Goal: Communication & Community: Connect with others

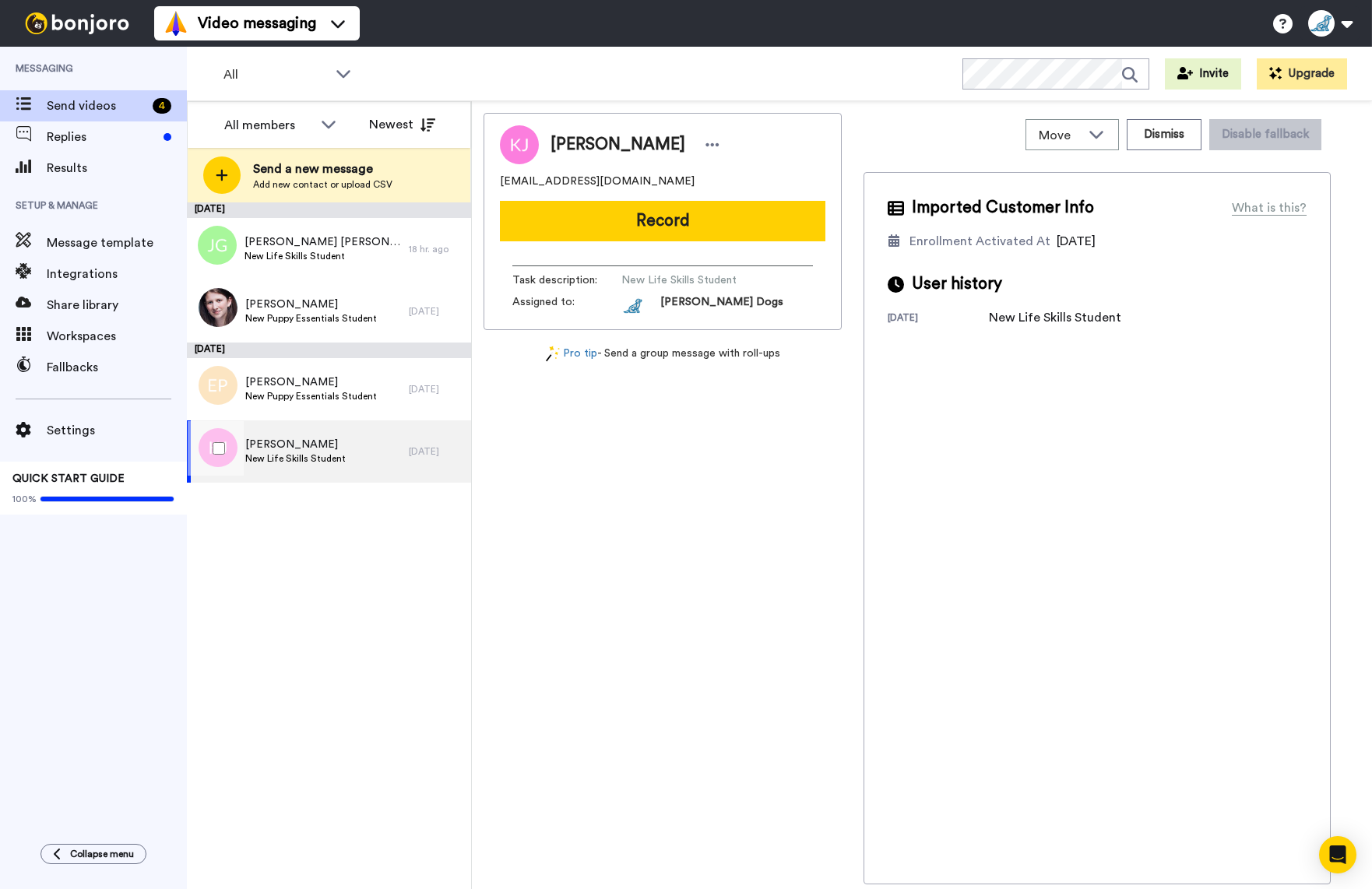
click at [352, 463] on div "Kaiden Johnston New Life Skills Student" at bounding box center [298, 451] width 222 height 63
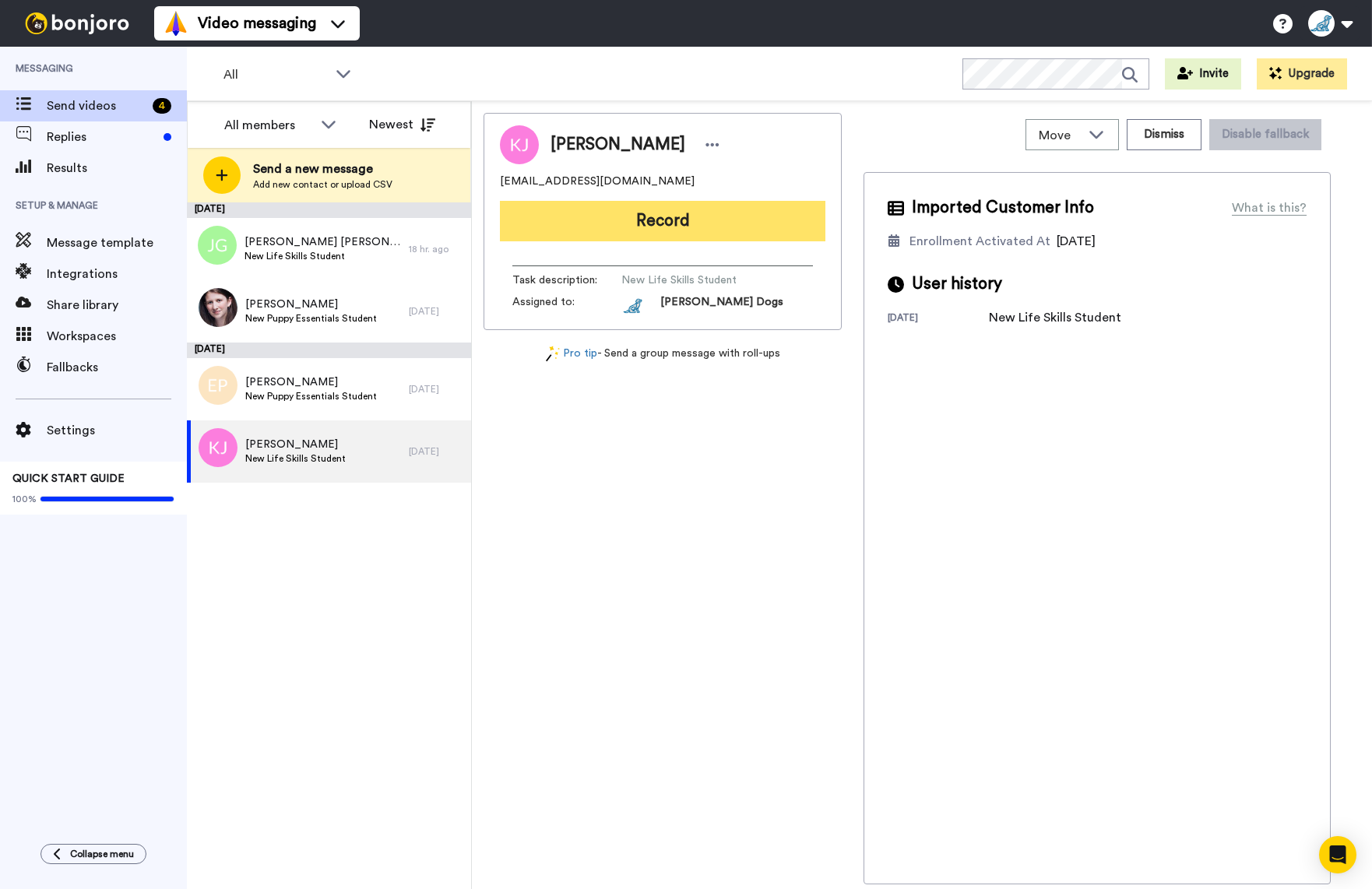
click at [655, 230] on button "Record" at bounding box center [662, 221] width 325 height 41
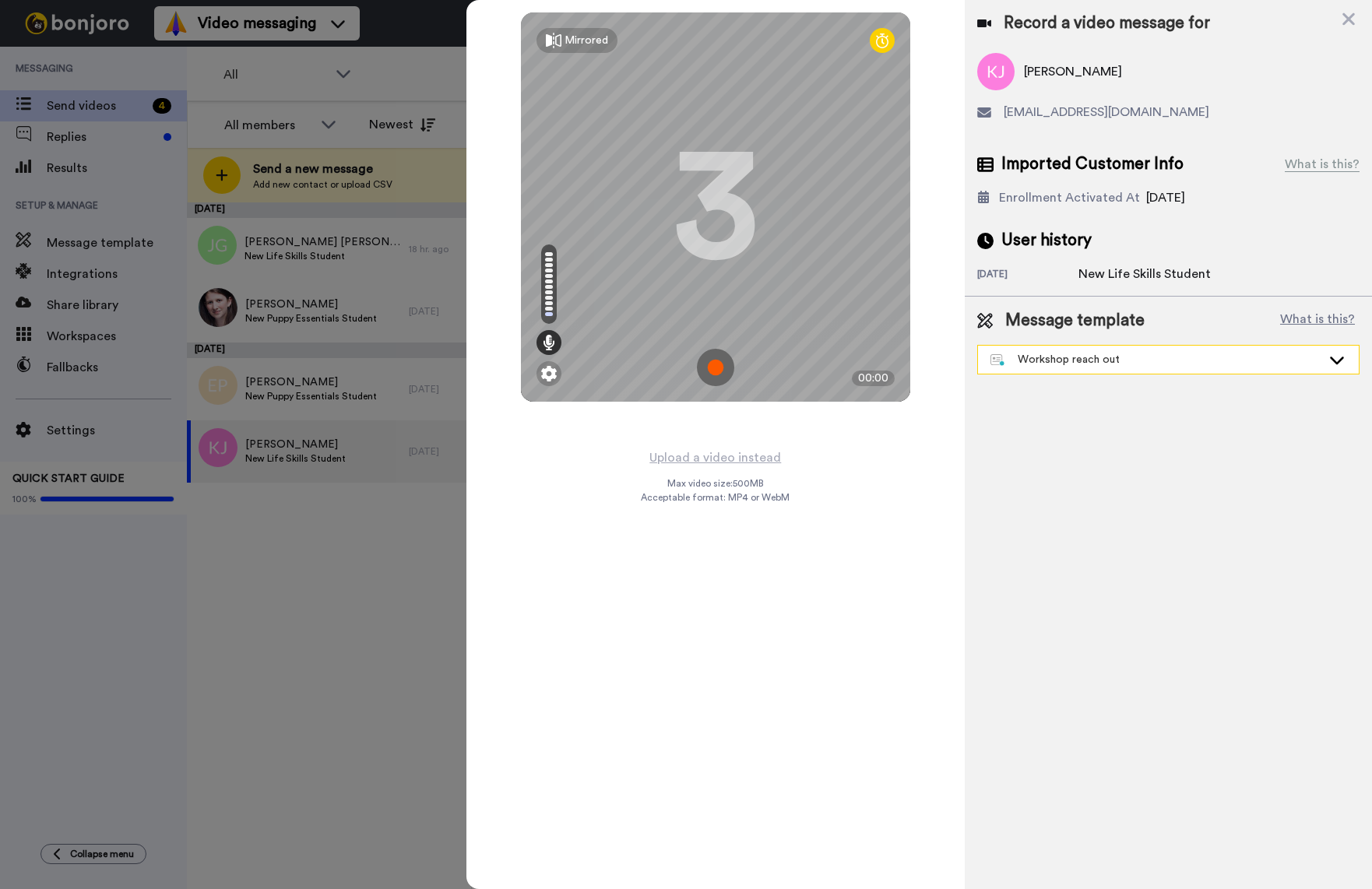
click at [1334, 356] on icon at bounding box center [1337, 359] width 19 height 15
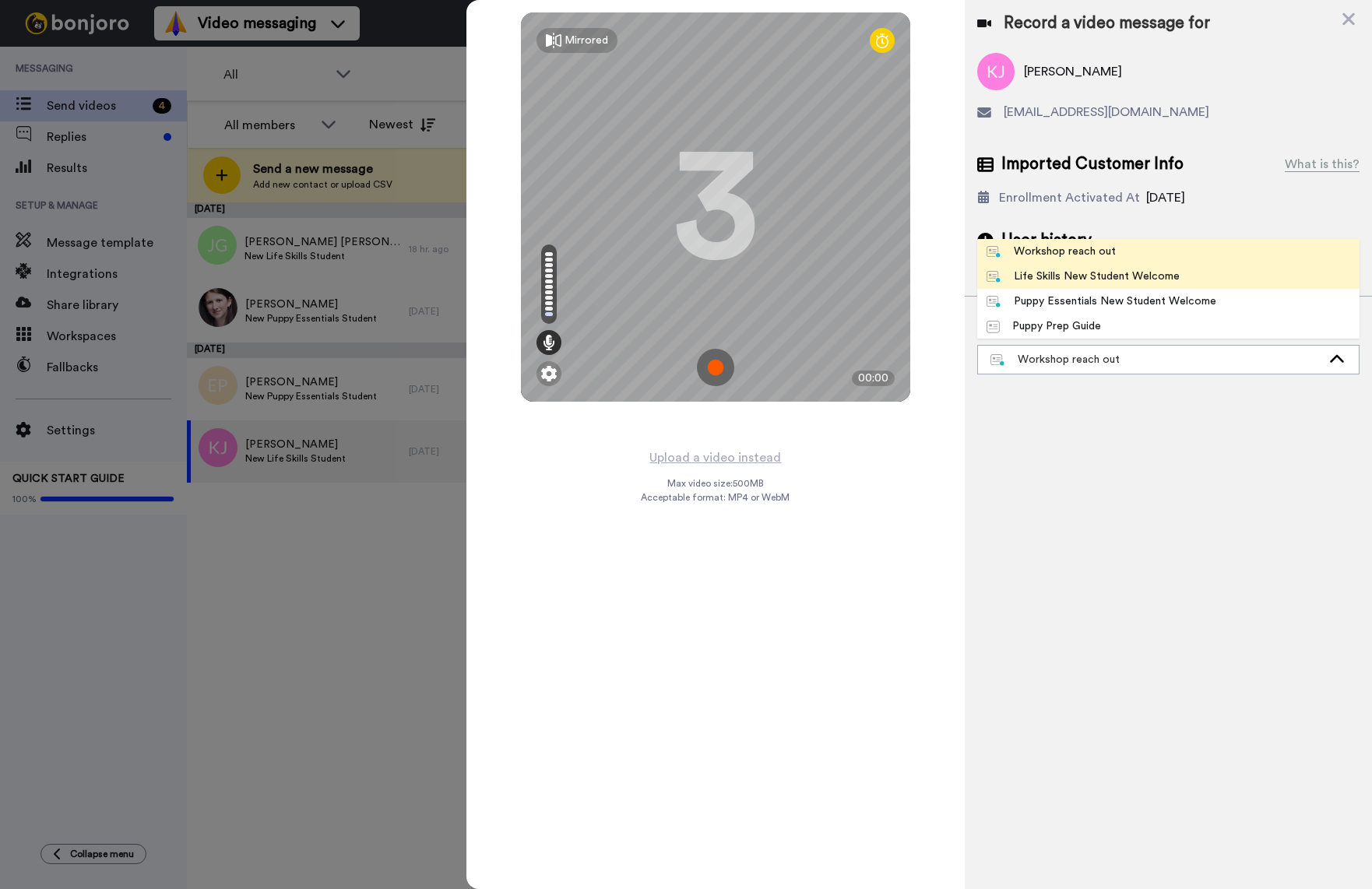
click at [1061, 276] on div "Life Skills New Student Welcome" at bounding box center [1083, 276] width 193 height 15
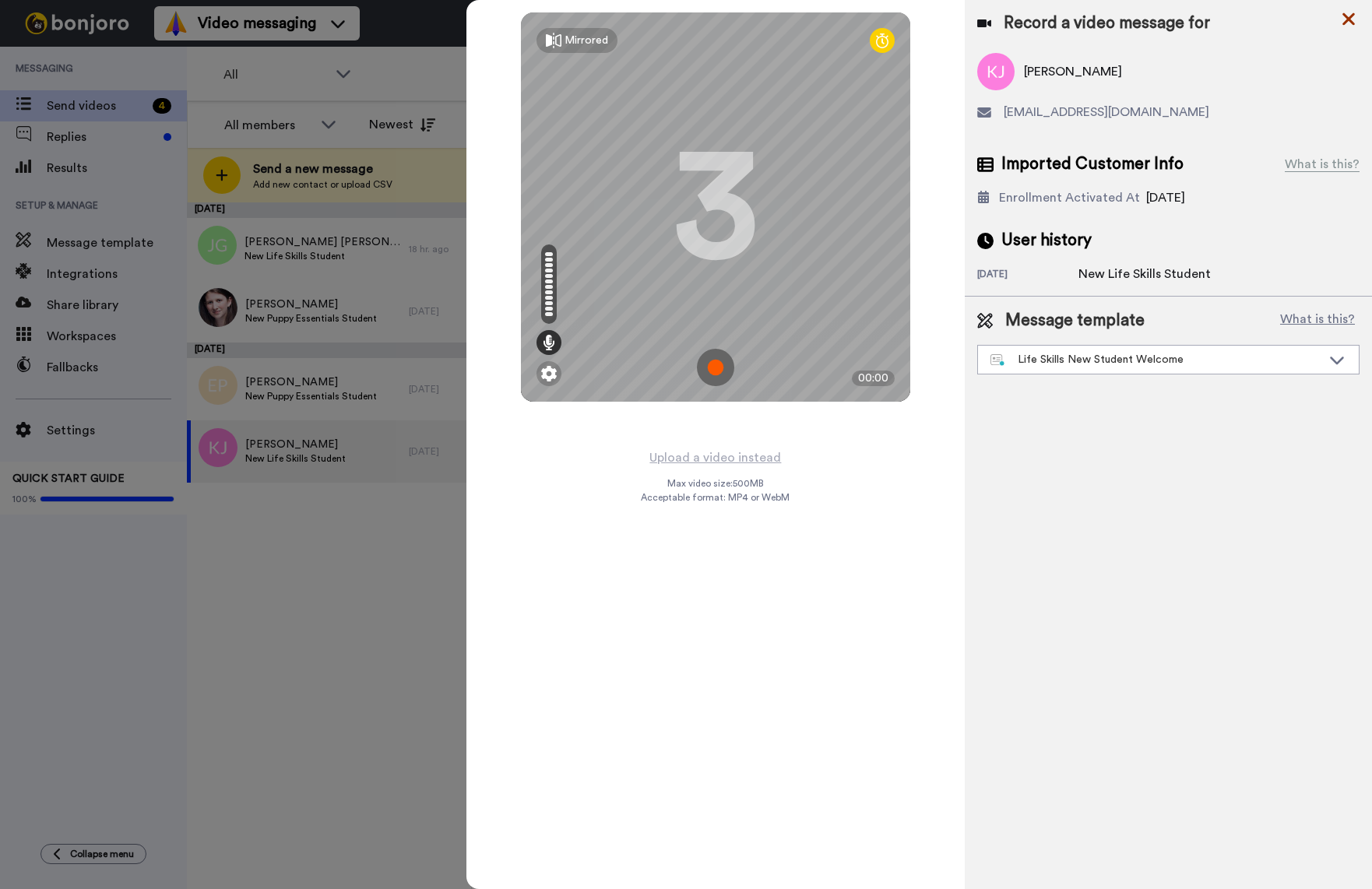
click at [1353, 16] on icon at bounding box center [1348, 19] width 15 height 20
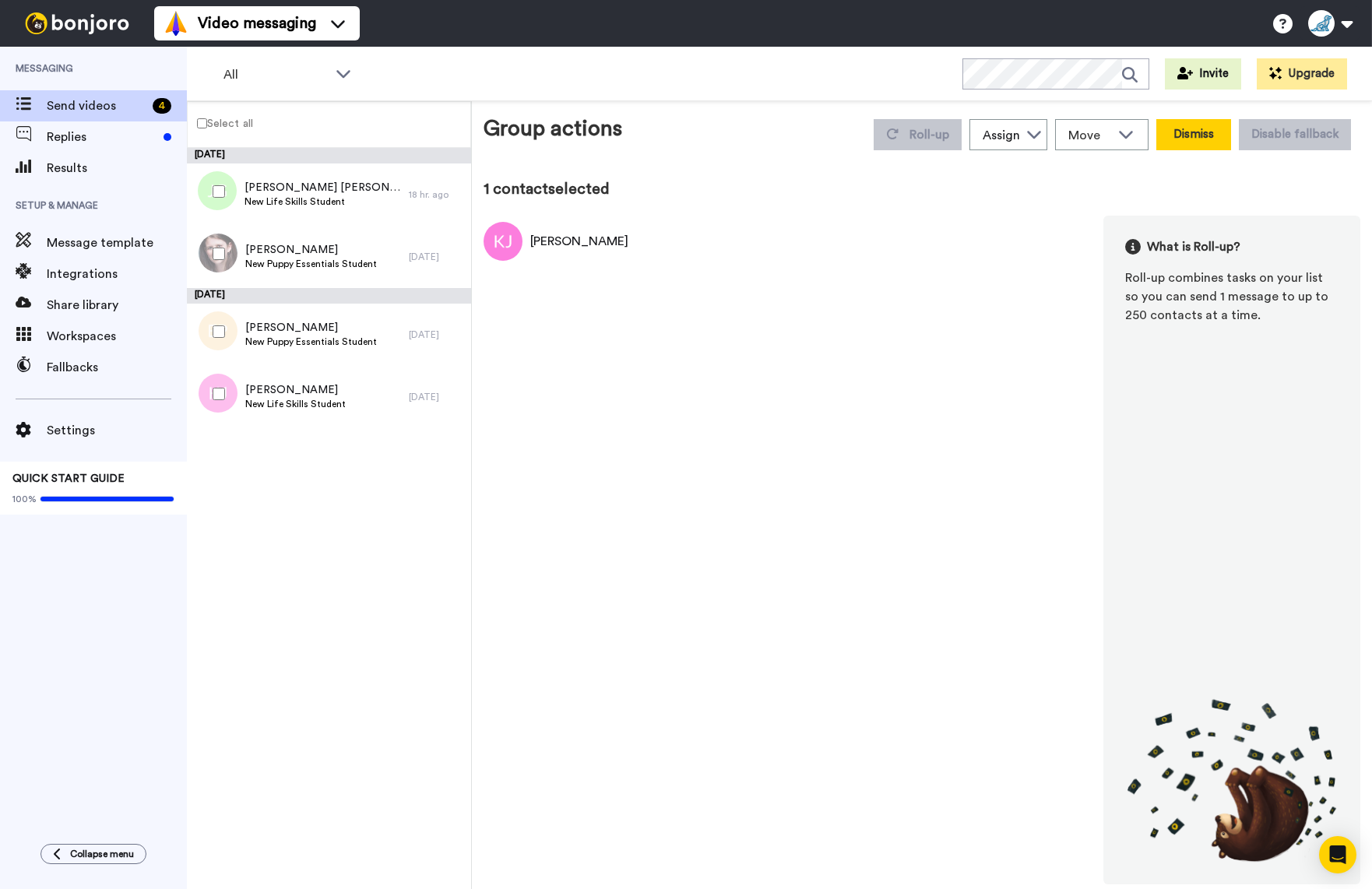
click at [1180, 138] on button "Dismiss" at bounding box center [1193, 135] width 75 height 31
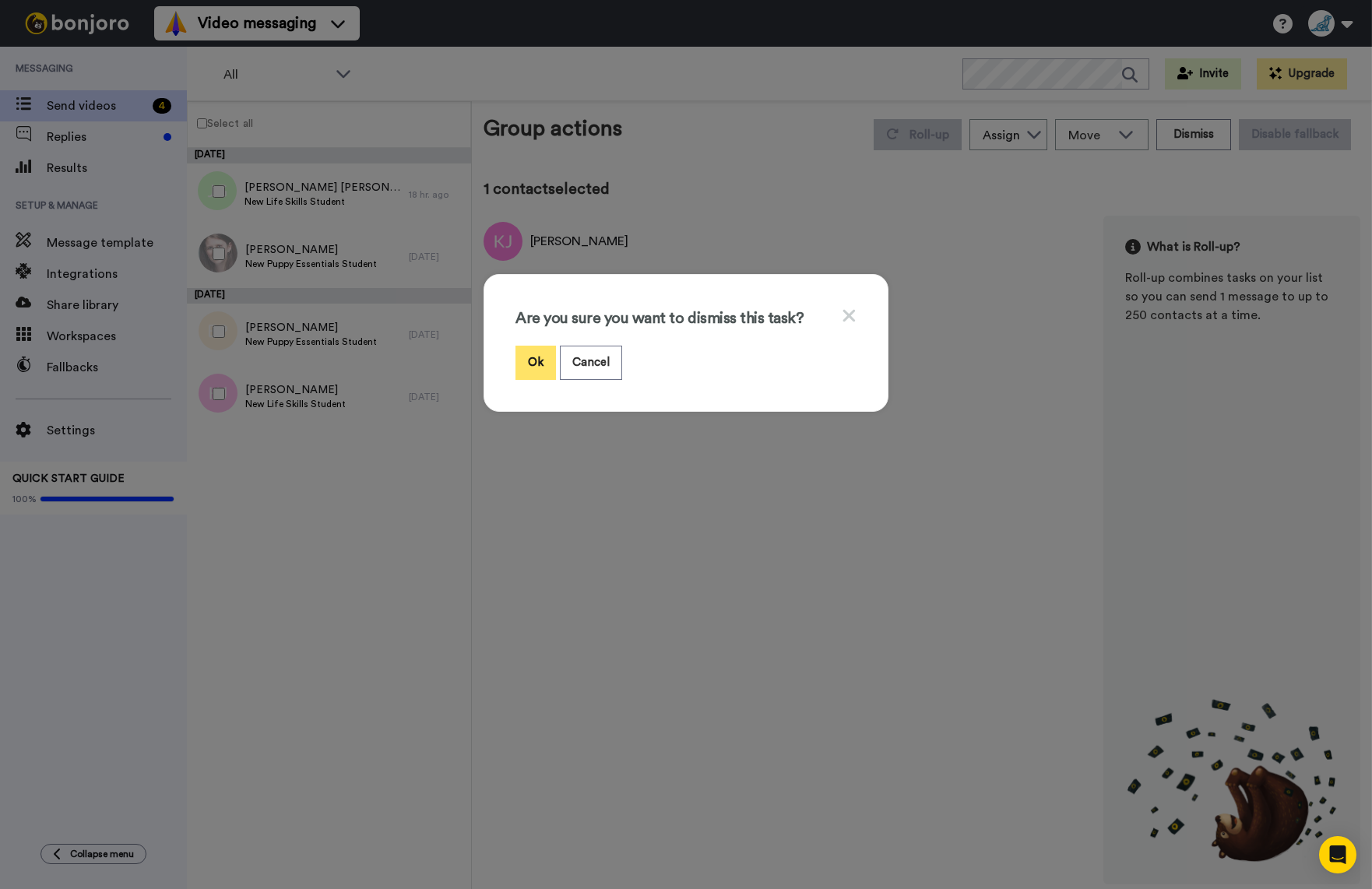
click at [525, 368] on button "Ok" at bounding box center [536, 362] width 41 height 33
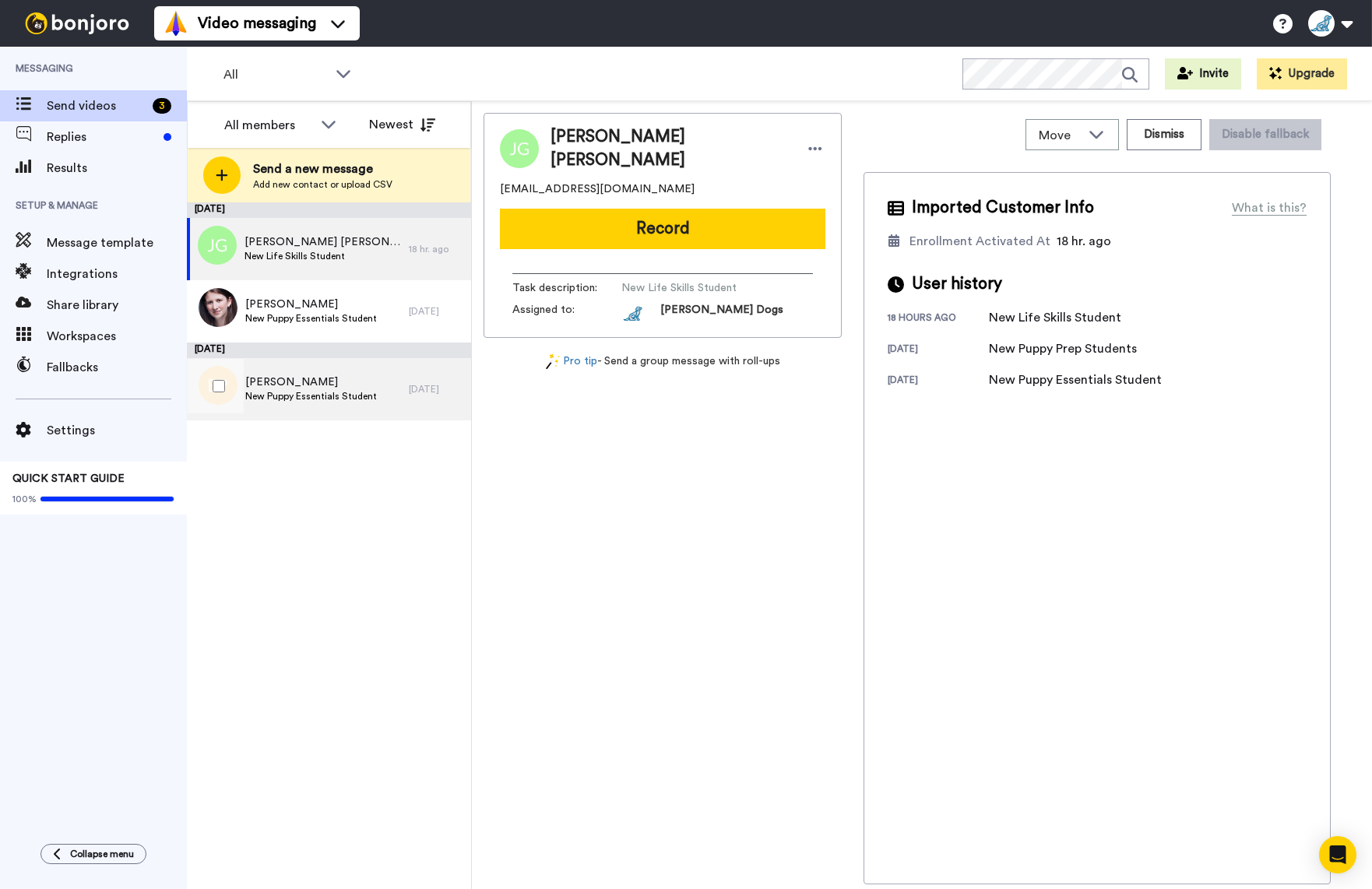
click at [318, 375] on span "Elisa Puzone" at bounding box center [311, 382] width 132 height 15
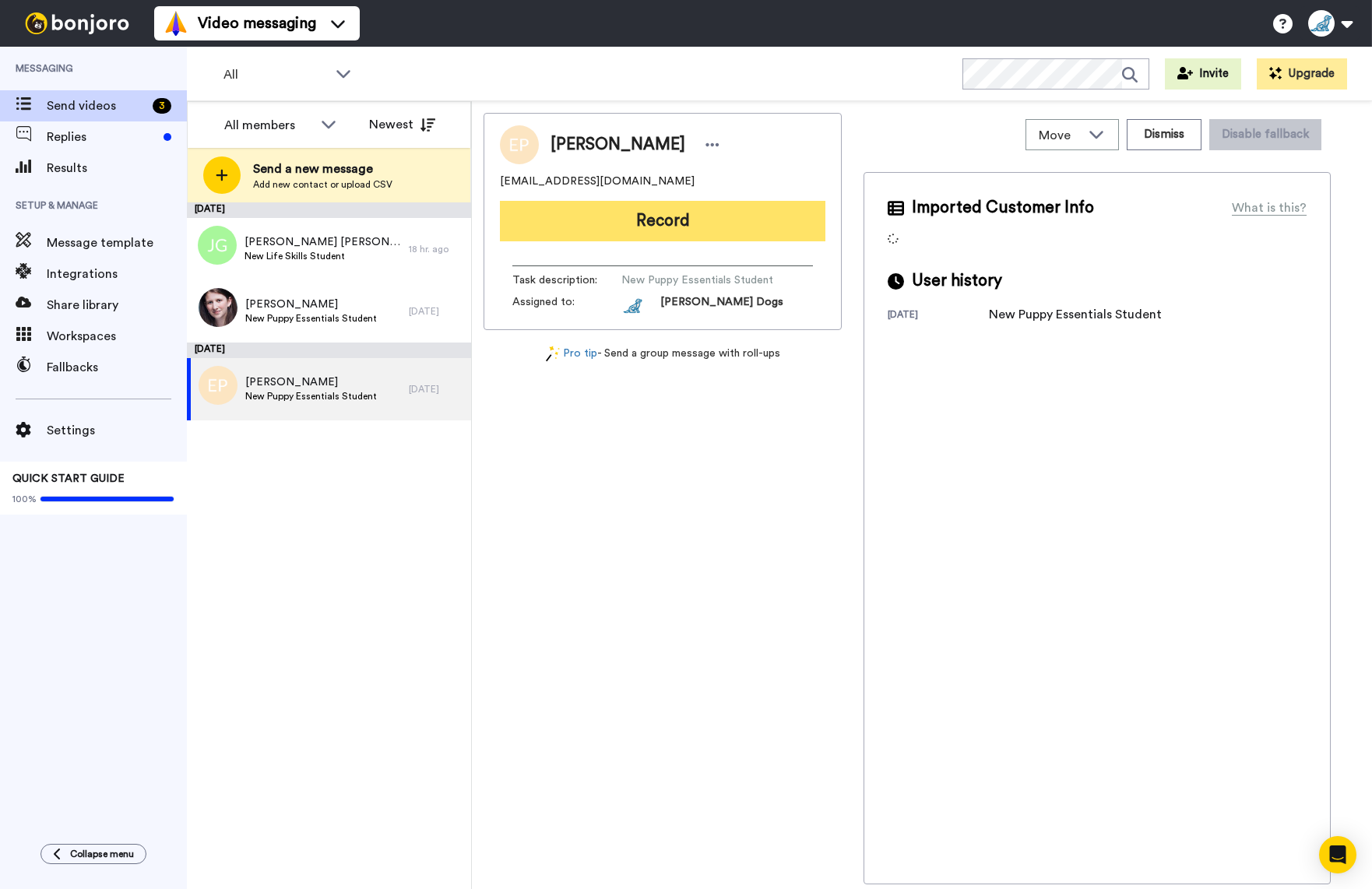
click at [654, 229] on button "Record" at bounding box center [662, 221] width 325 height 41
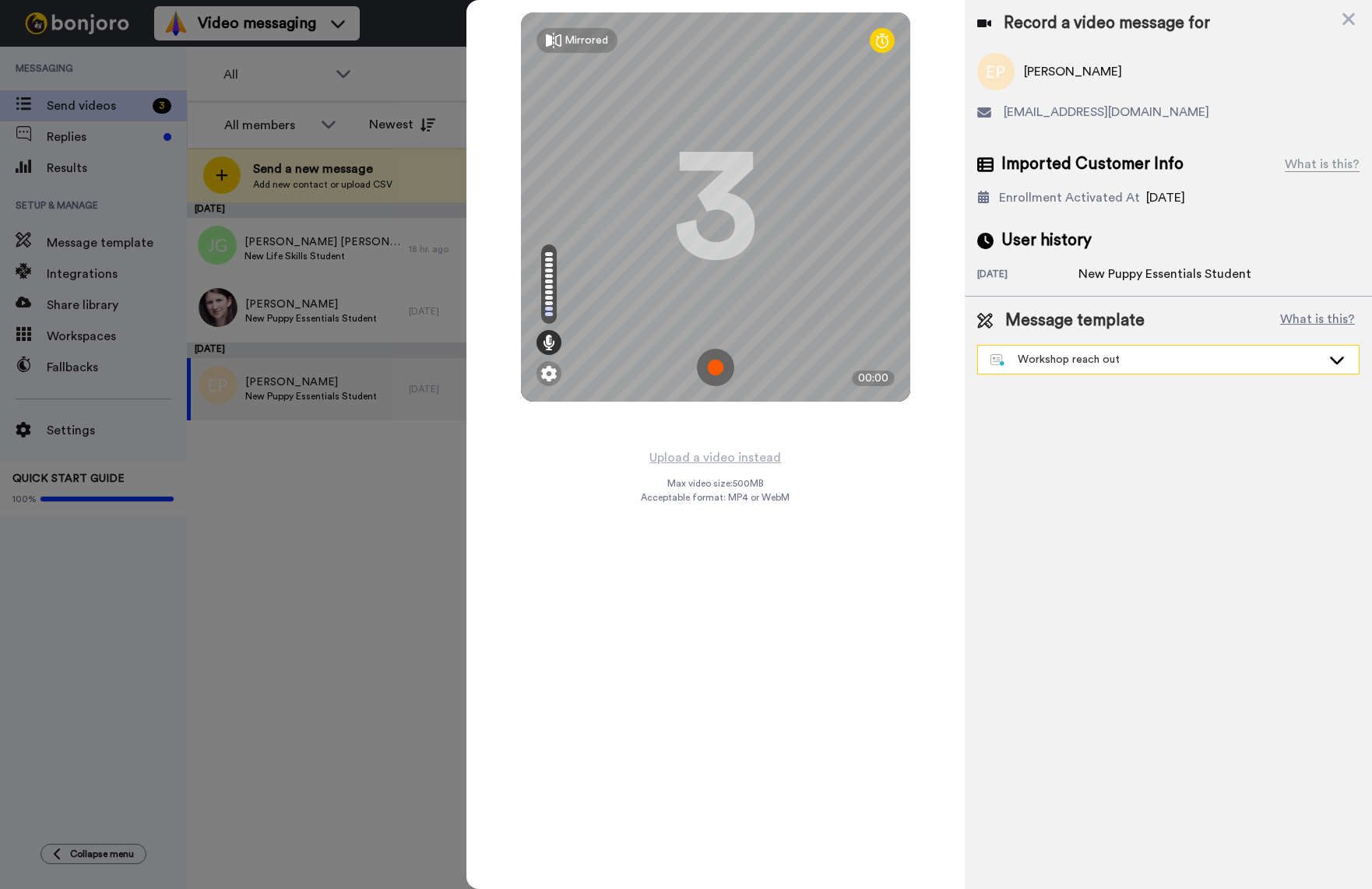
click at [1343, 363] on icon at bounding box center [1337, 359] width 19 height 15
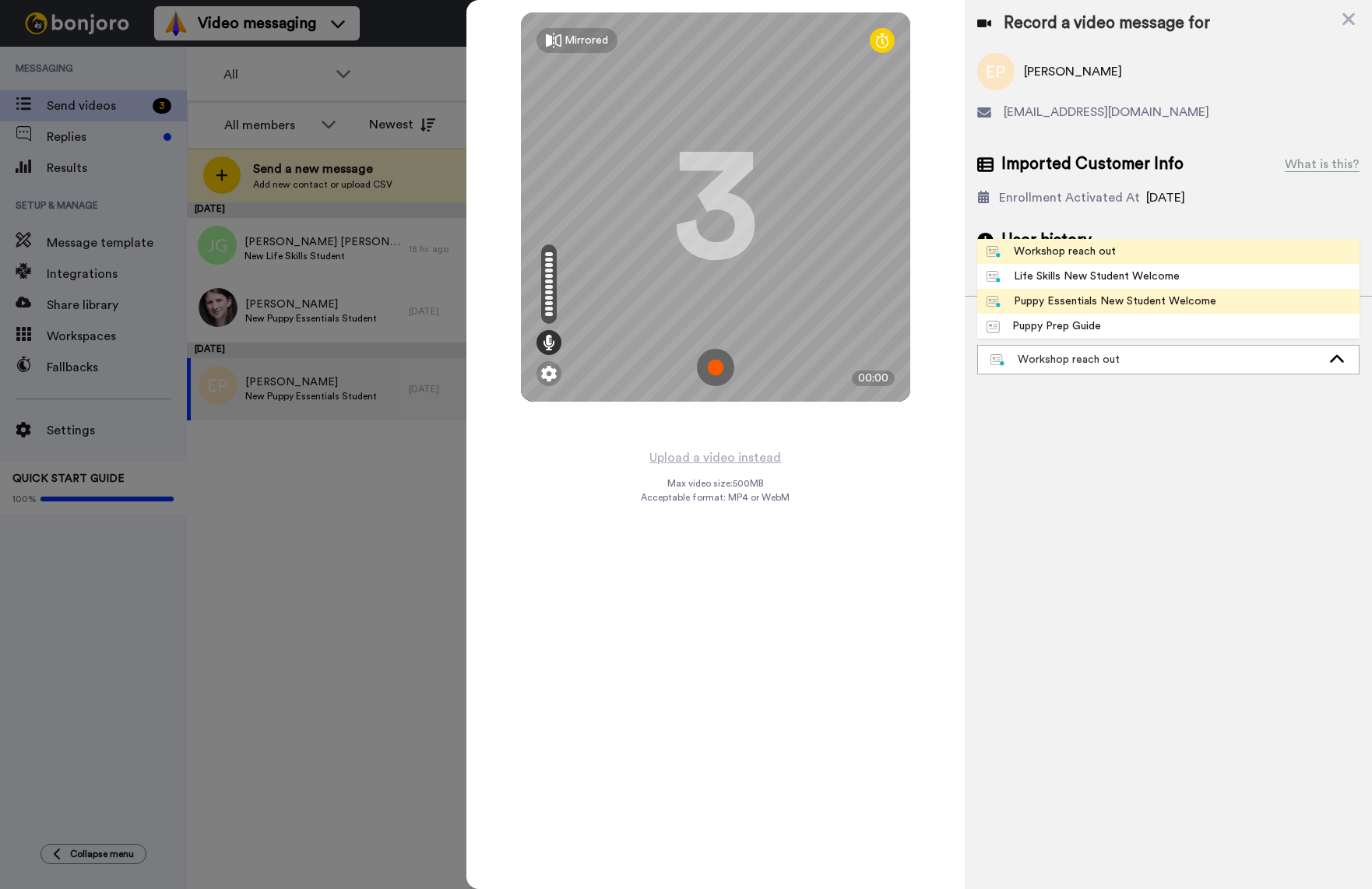
click at [1059, 302] on div "Puppy Essentials New Student Welcome" at bounding box center [1101, 301] width 229 height 15
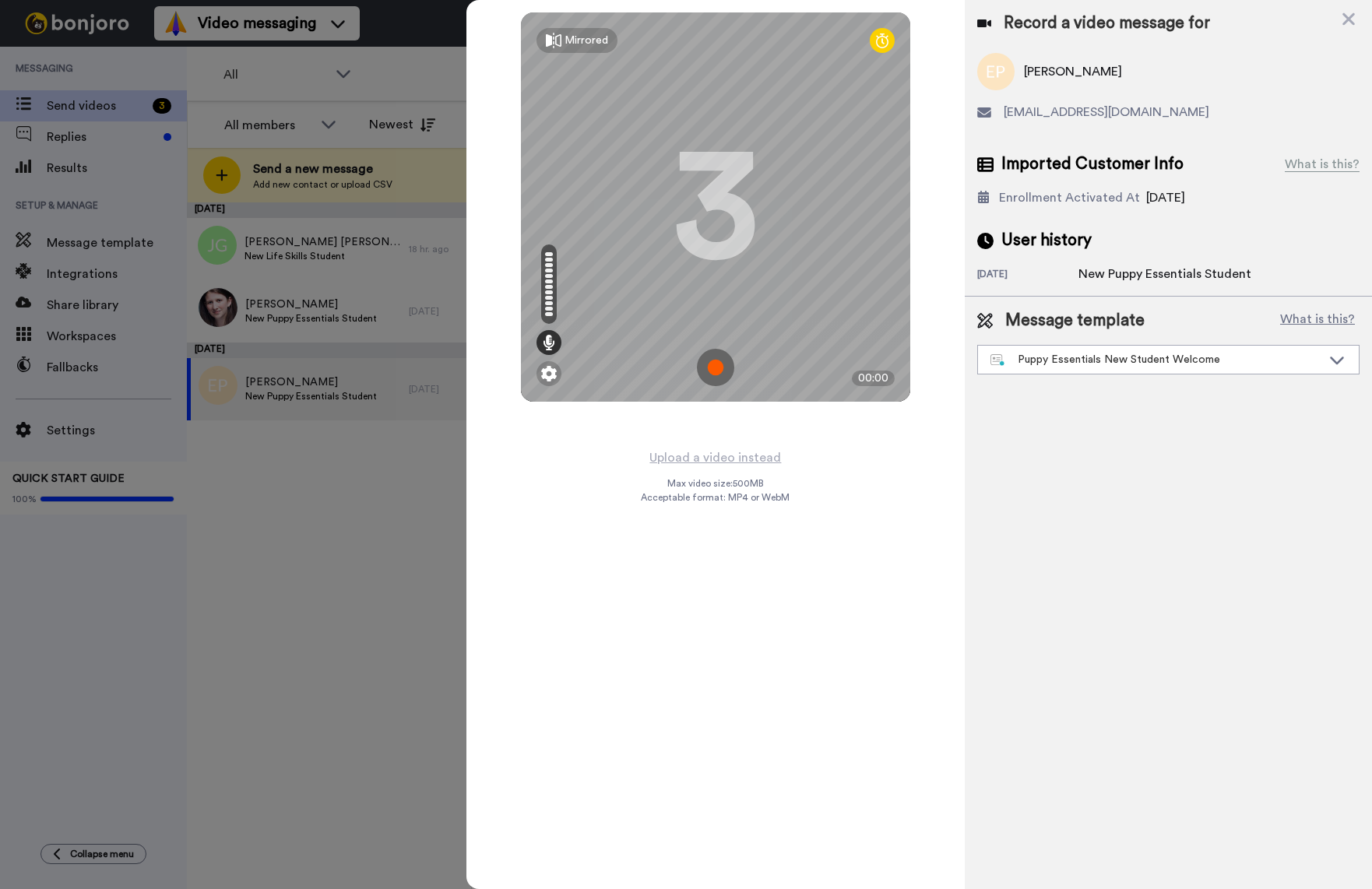
click at [713, 366] on img at bounding box center [715, 367] width 37 height 37
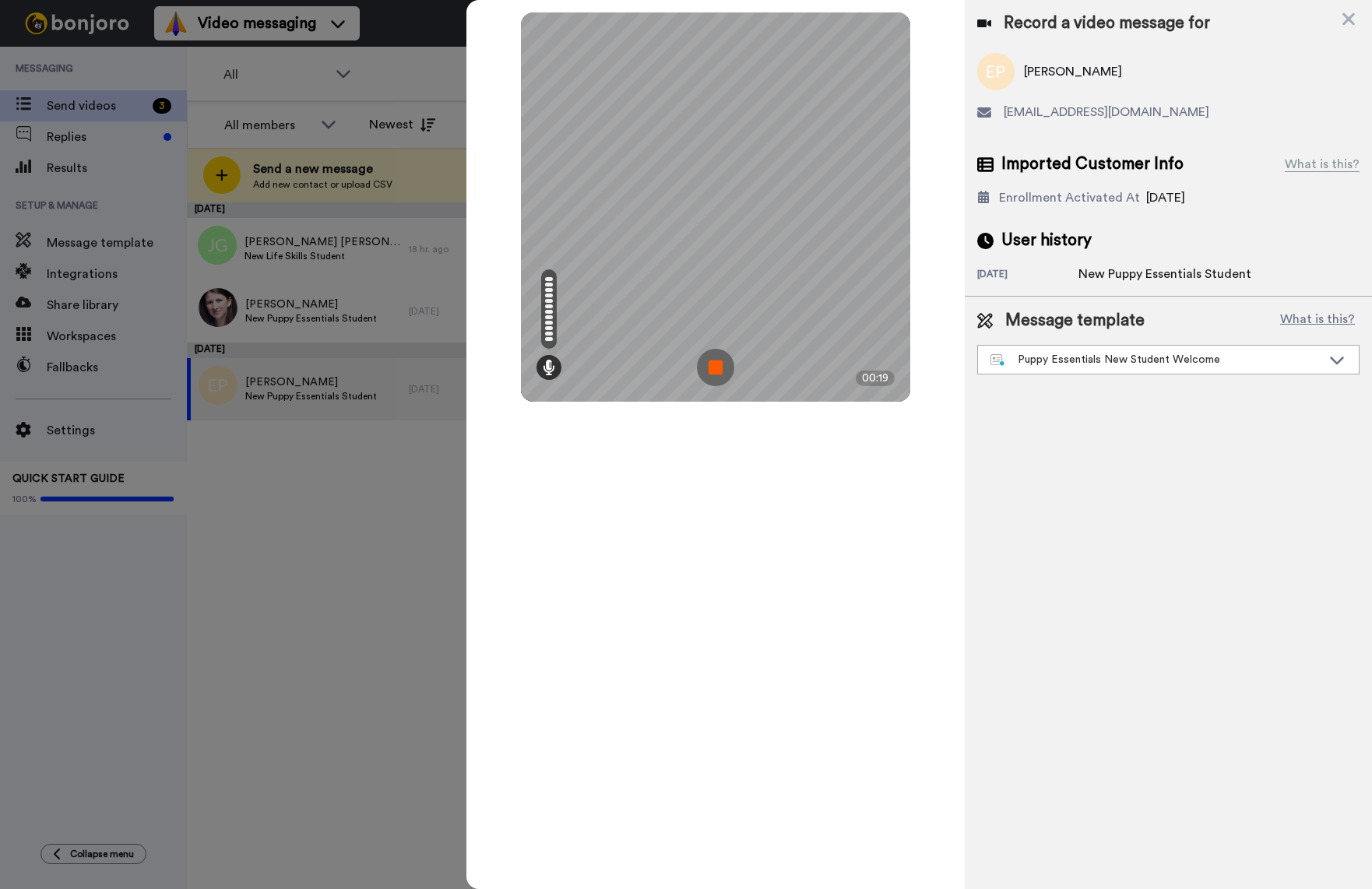
click at [709, 359] on img at bounding box center [715, 367] width 37 height 37
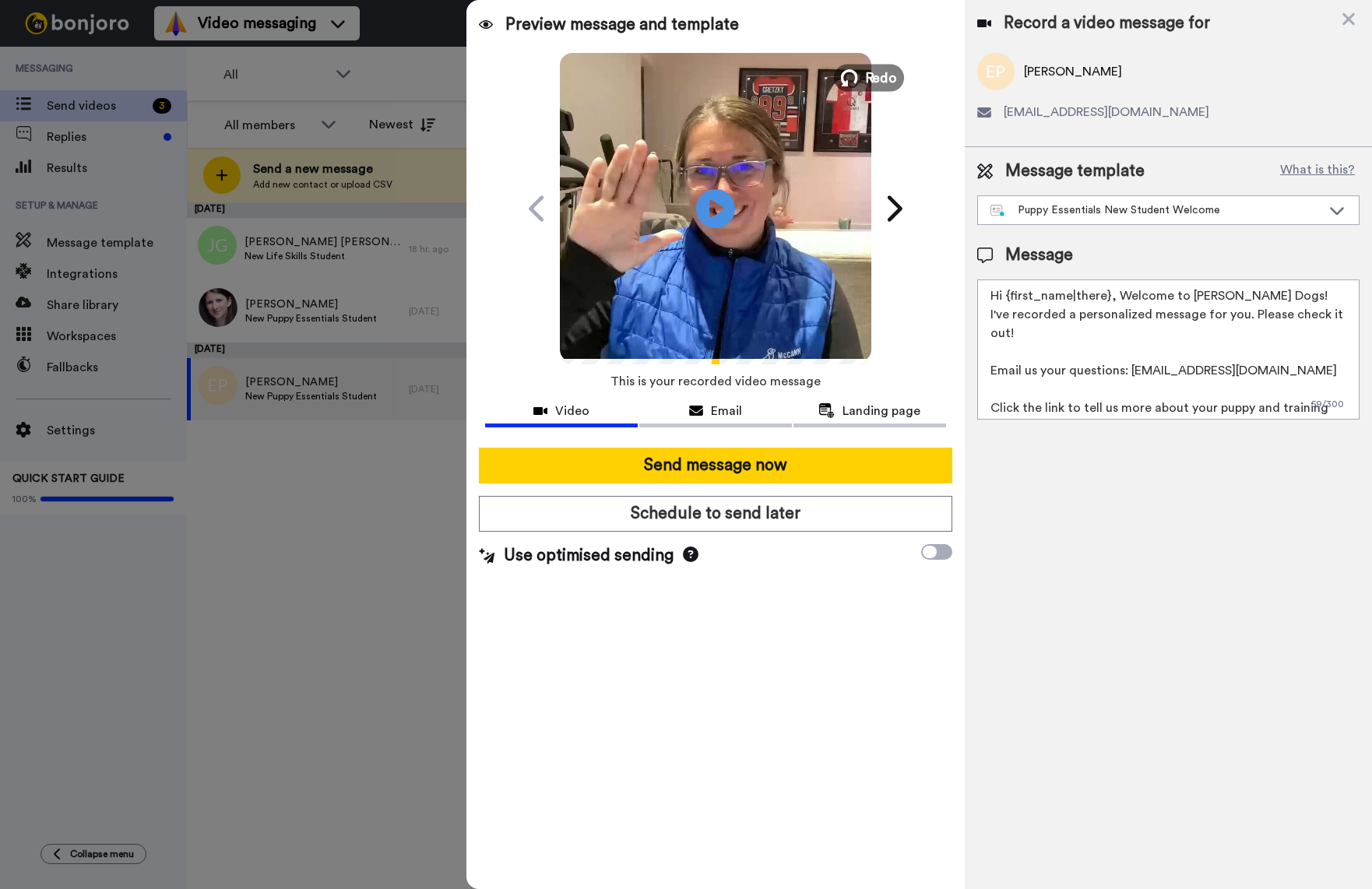
click at [873, 81] on span "Redo" at bounding box center [880, 77] width 32 height 20
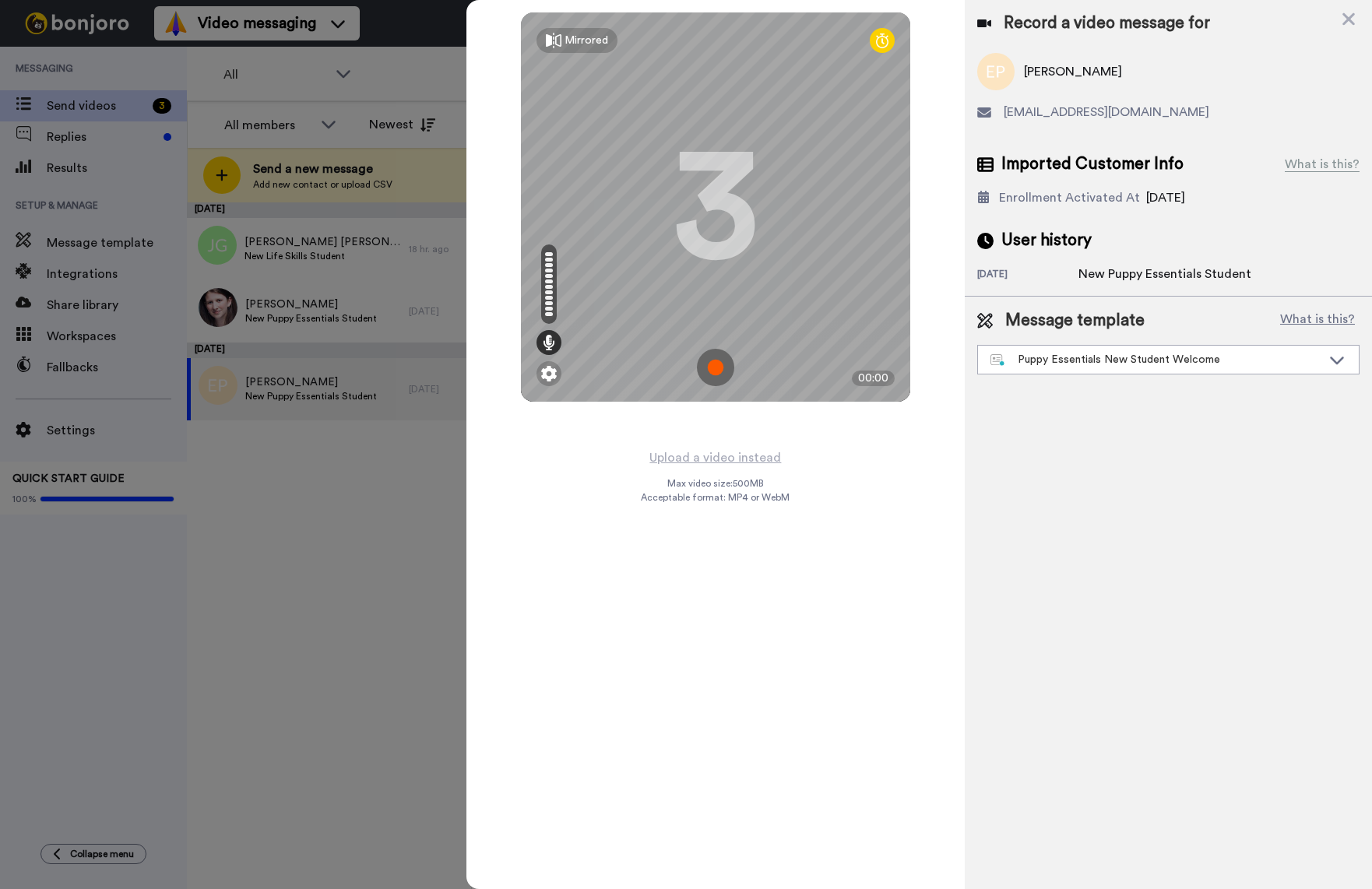
click at [721, 370] on img at bounding box center [715, 367] width 37 height 37
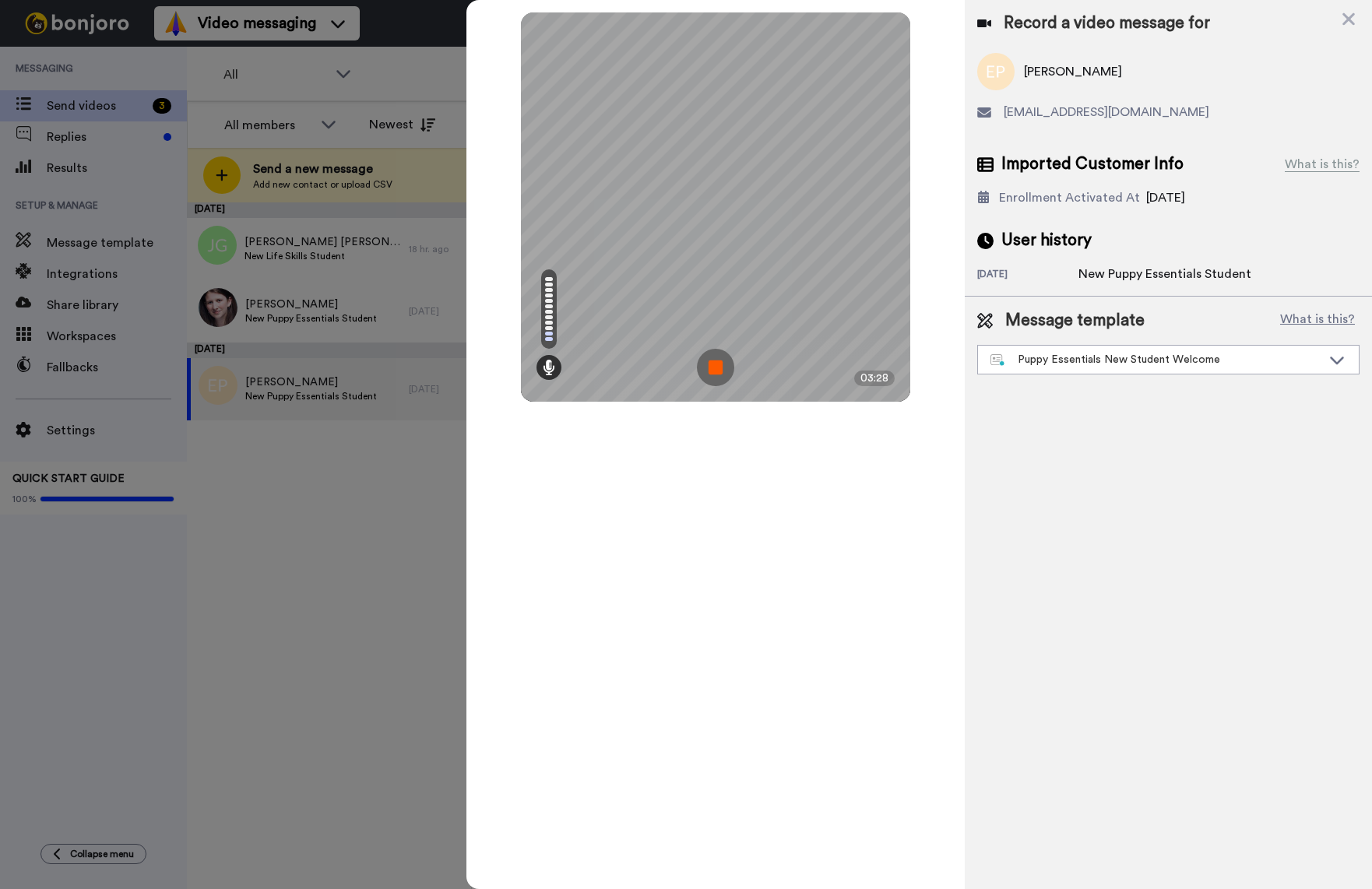
click at [721, 370] on img at bounding box center [715, 367] width 37 height 37
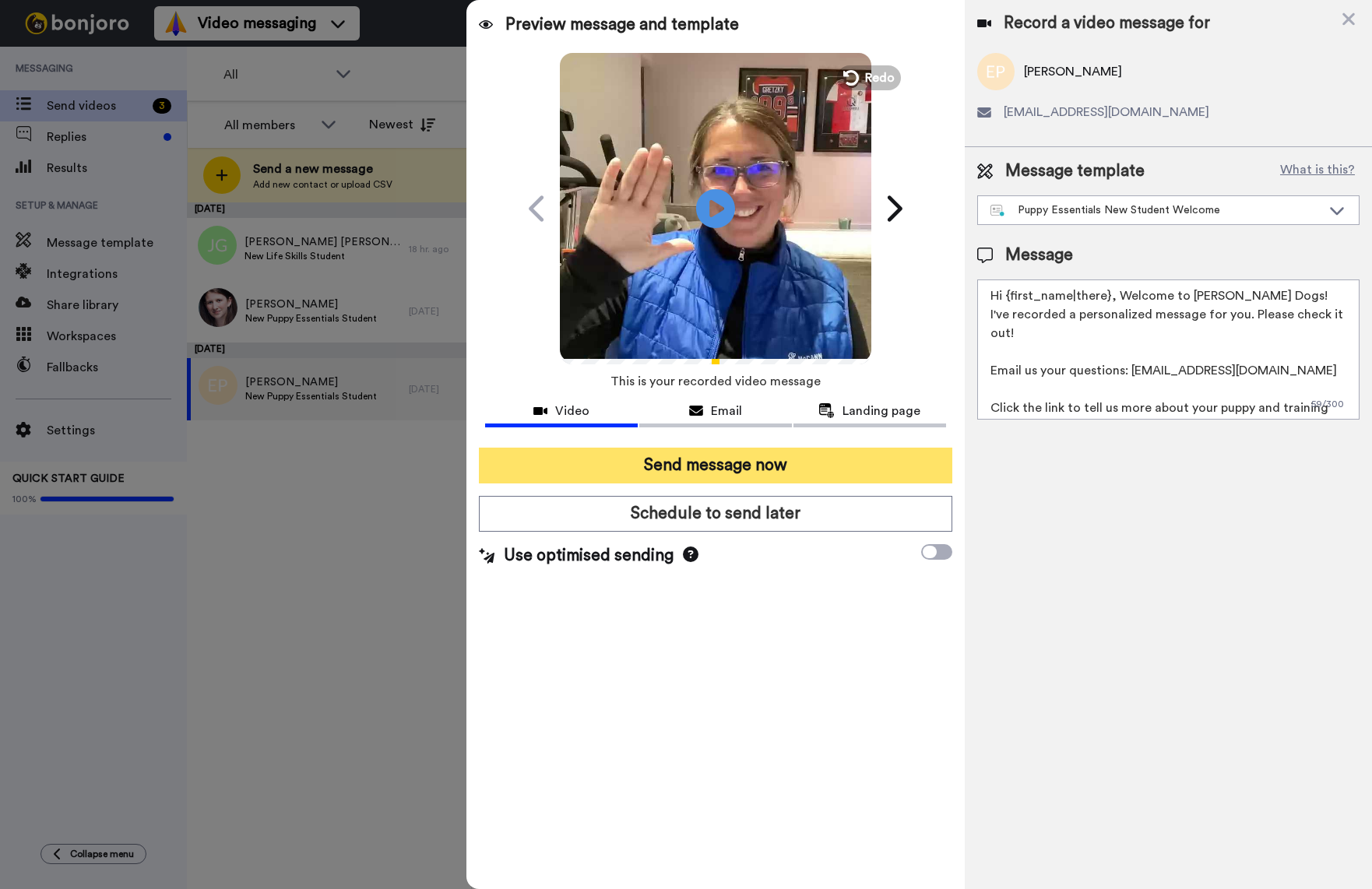
click at [777, 471] on button "Send message now" at bounding box center [715, 465] width 473 height 36
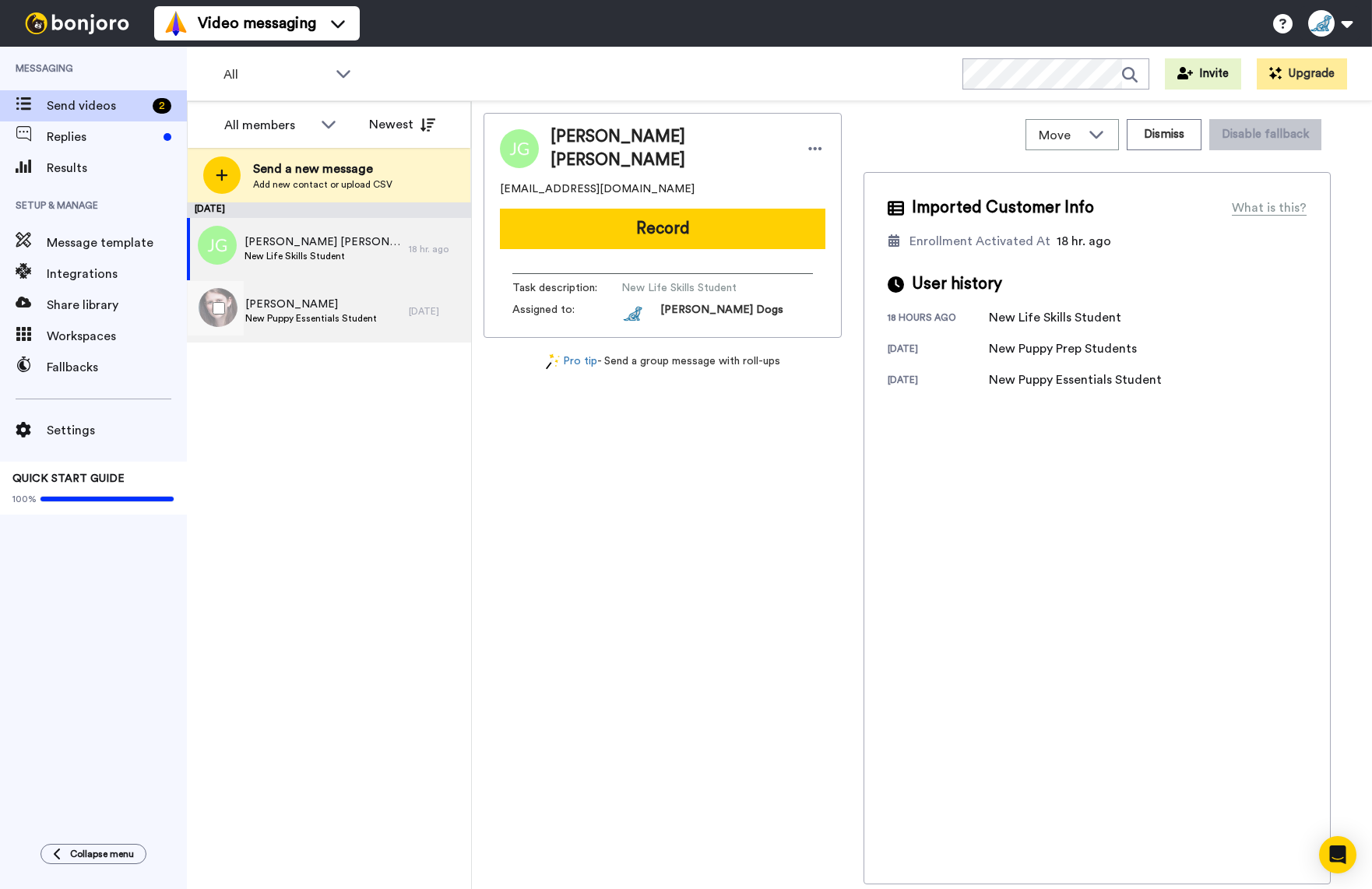
click at [354, 310] on span "[PERSON_NAME]" at bounding box center [311, 304] width 132 height 15
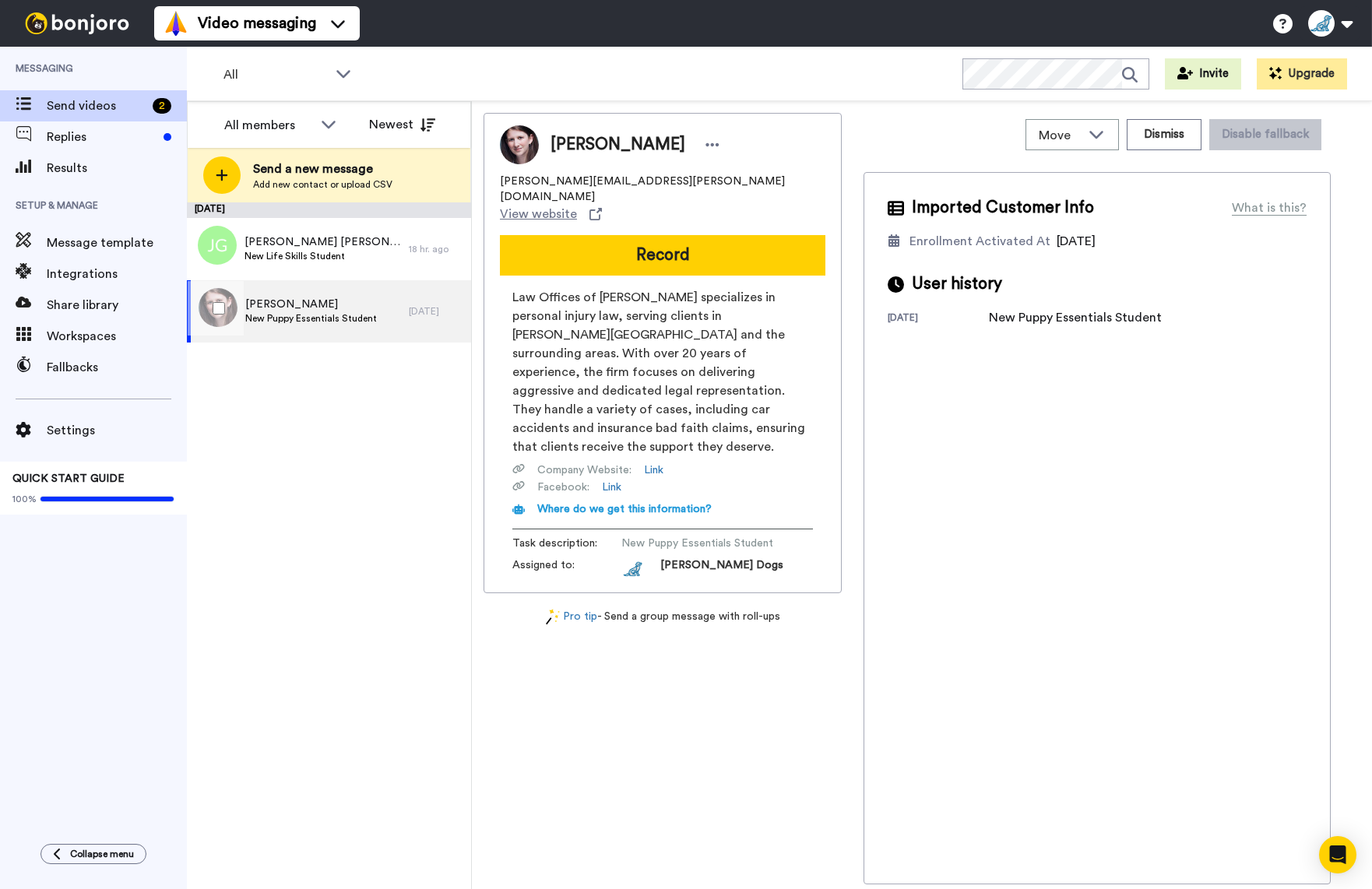
click at [301, 318] on span "New Puppy Essentials Student" at bounding box center [311, 318] width 132 height 12
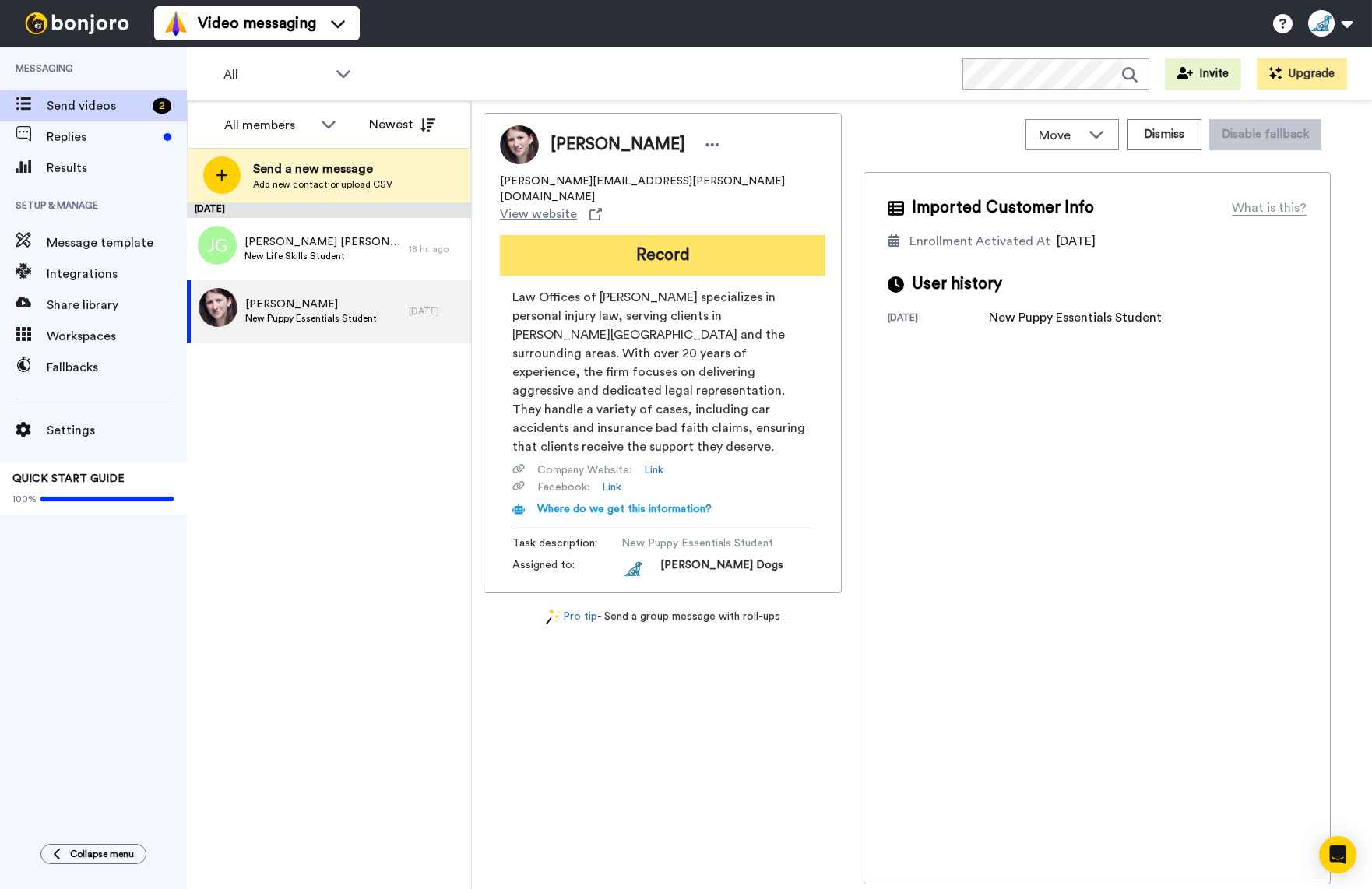
click at [681, 235] on button "Record" at bounding box center [662, 255] width 325 height 41
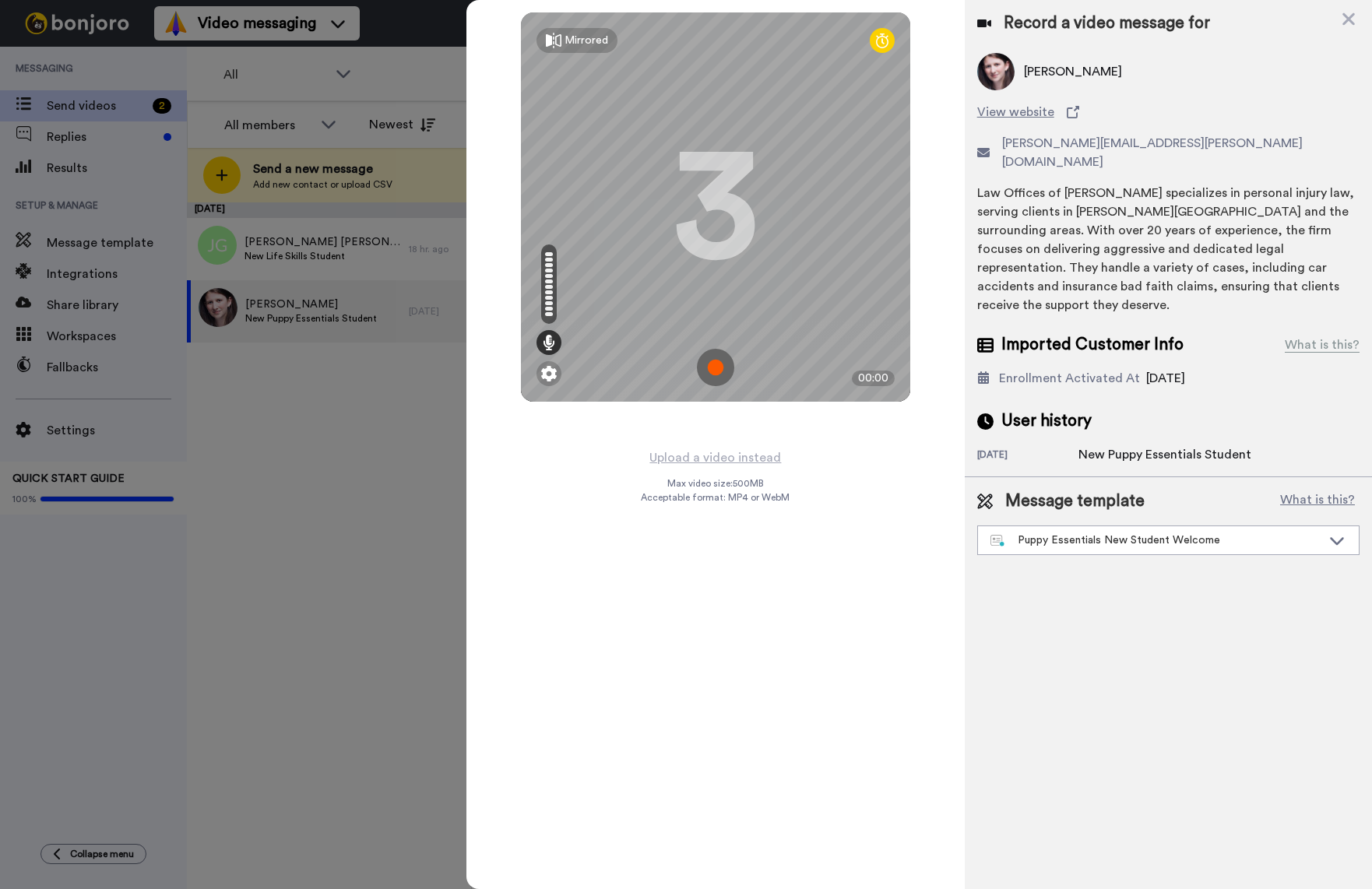
click at [714, 371] on img at bounding box center [715, 367] width 37 height 37
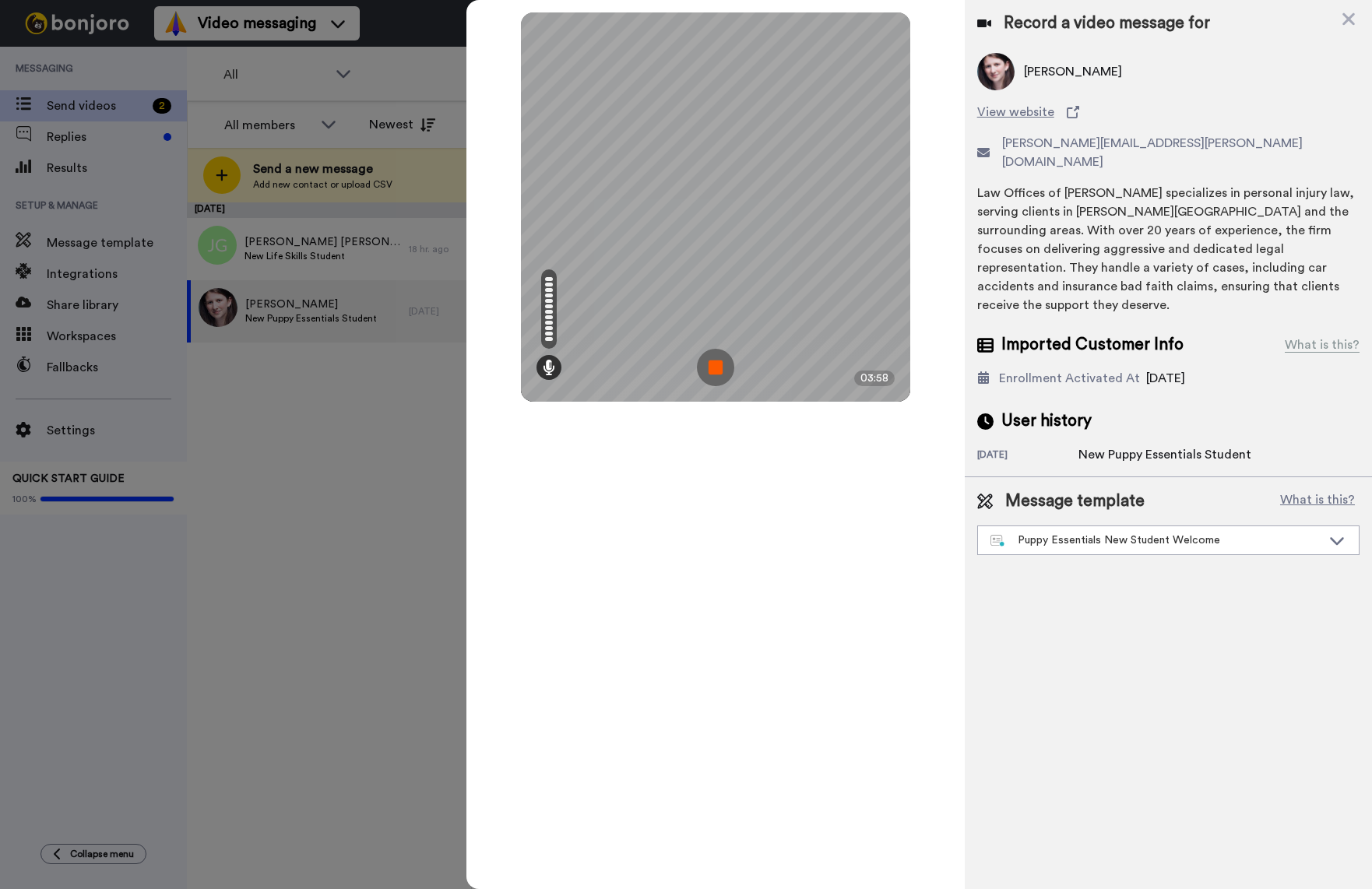
click at [723, 369] on img at bounding box center [715, 367] width 37 height 37
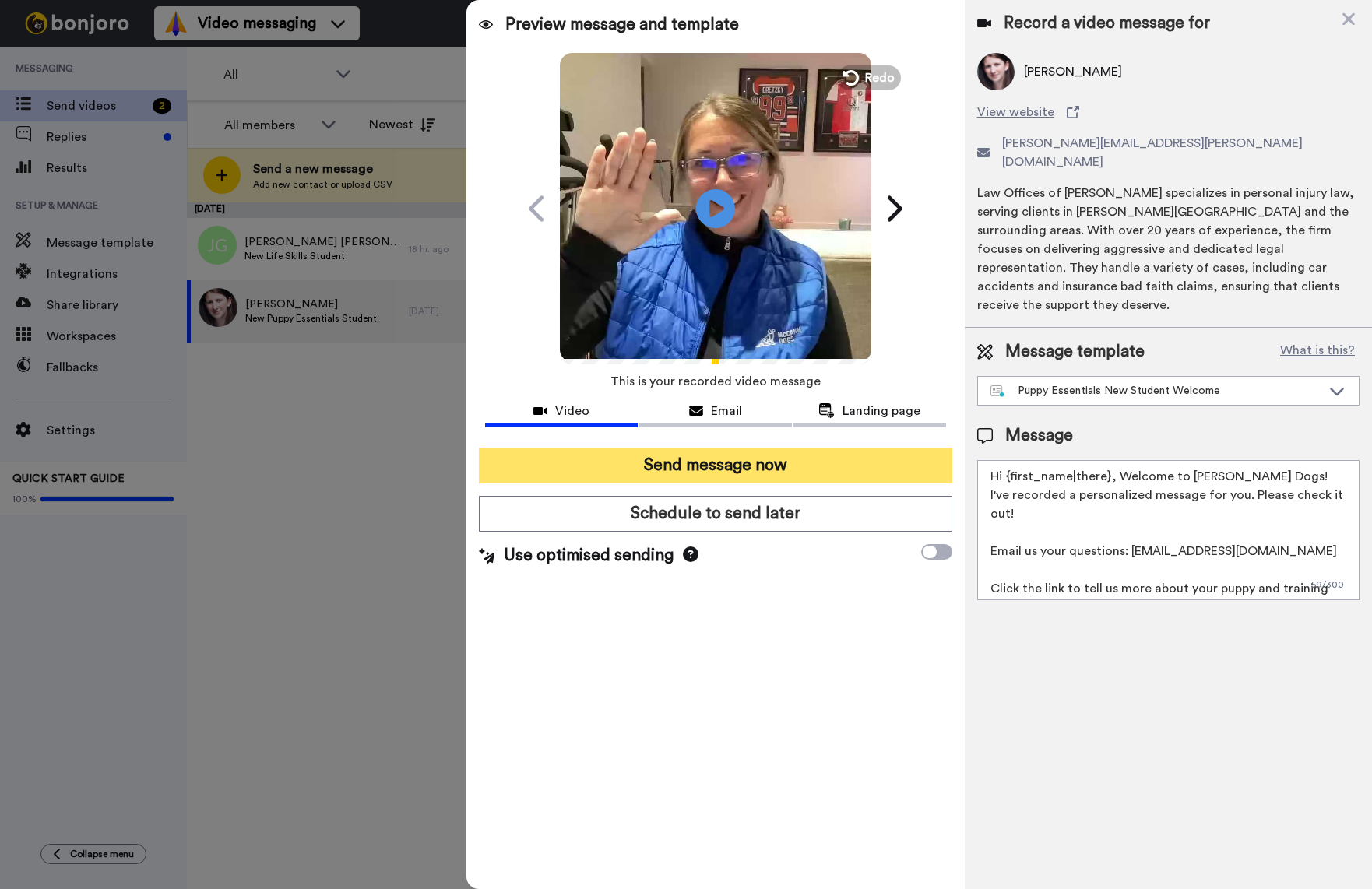
click at [773, 470] on button "Send message now" at bounding box center [715, 465] width 473 height 36
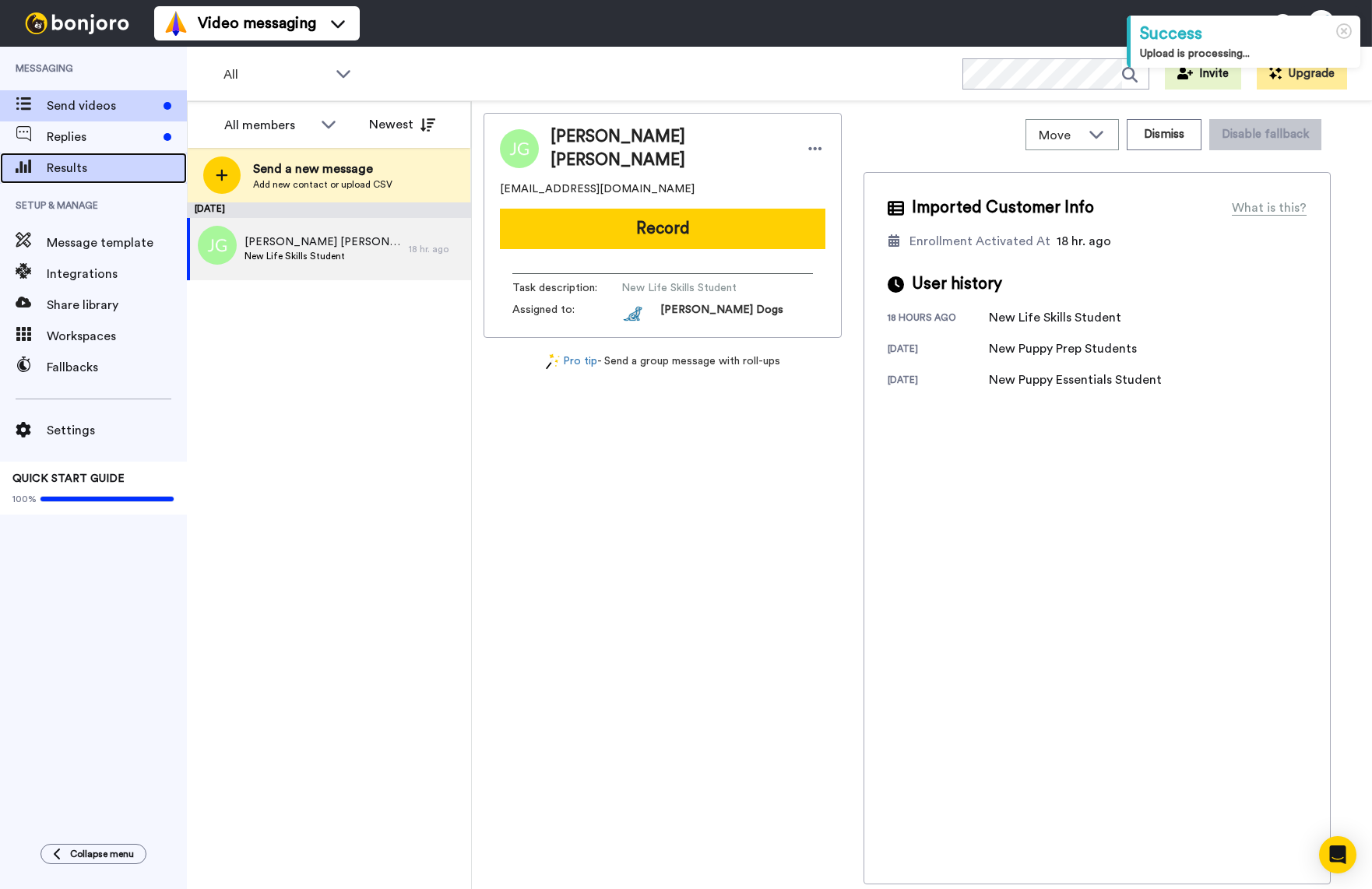
click at [60, 163] on span "Results" at bounding box center [117, 169] width 140 height 19
